Goal: Information Seeking & Learning: Compare options

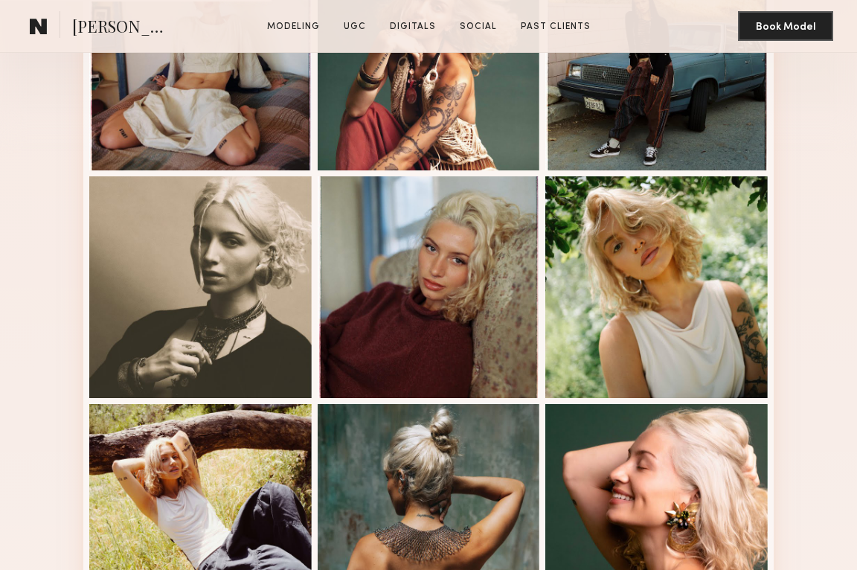
scroll to position [540, 0]
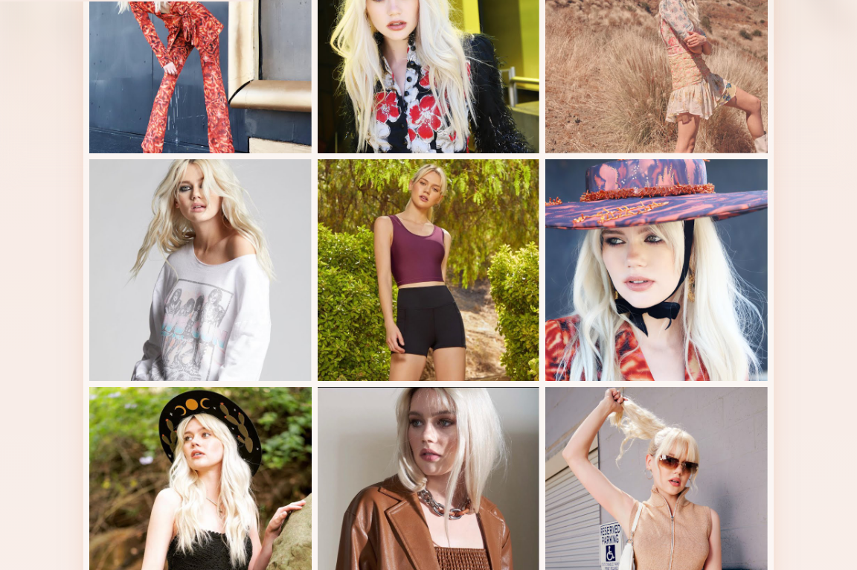
scroll to position [540, 0]
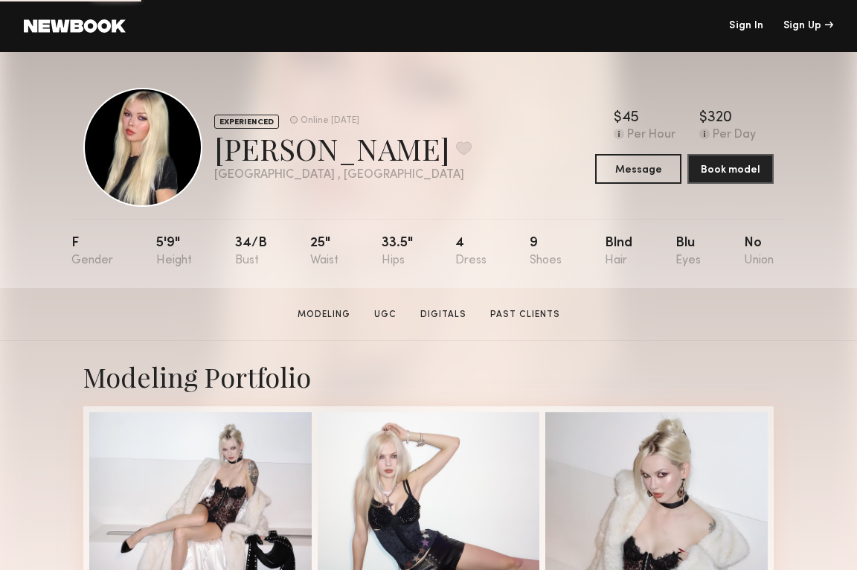
scroll to position [540, 0]
